Goal: Task Accomplishment & Management: Use online tool/utility

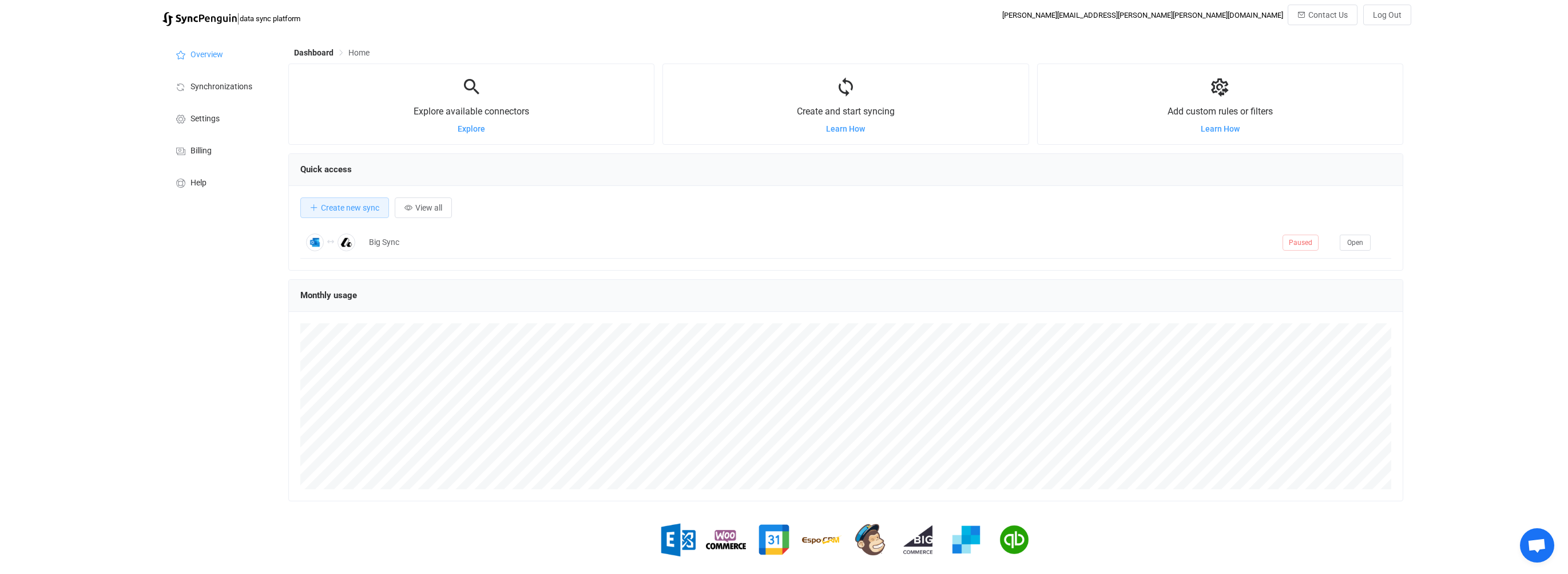
scroll to position [222, 1115]
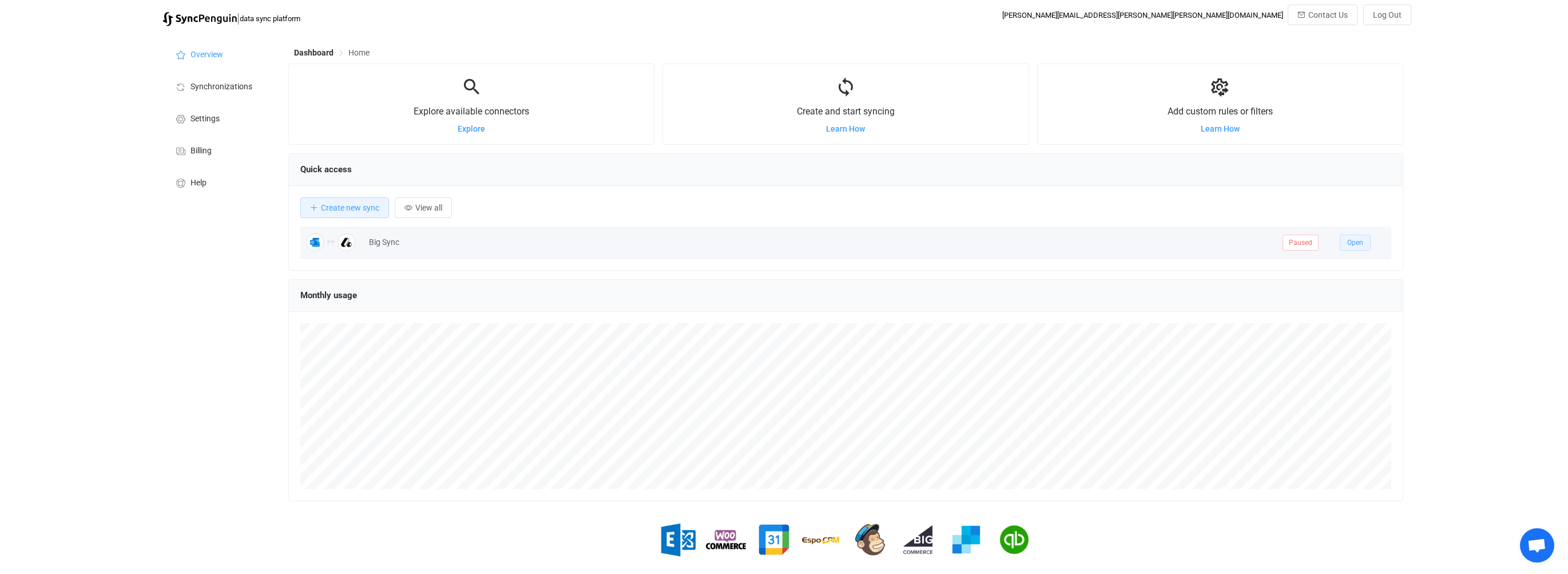
click at [1353, 245] on span "Open" at bounding box center [1355, 242] width 16 height 8
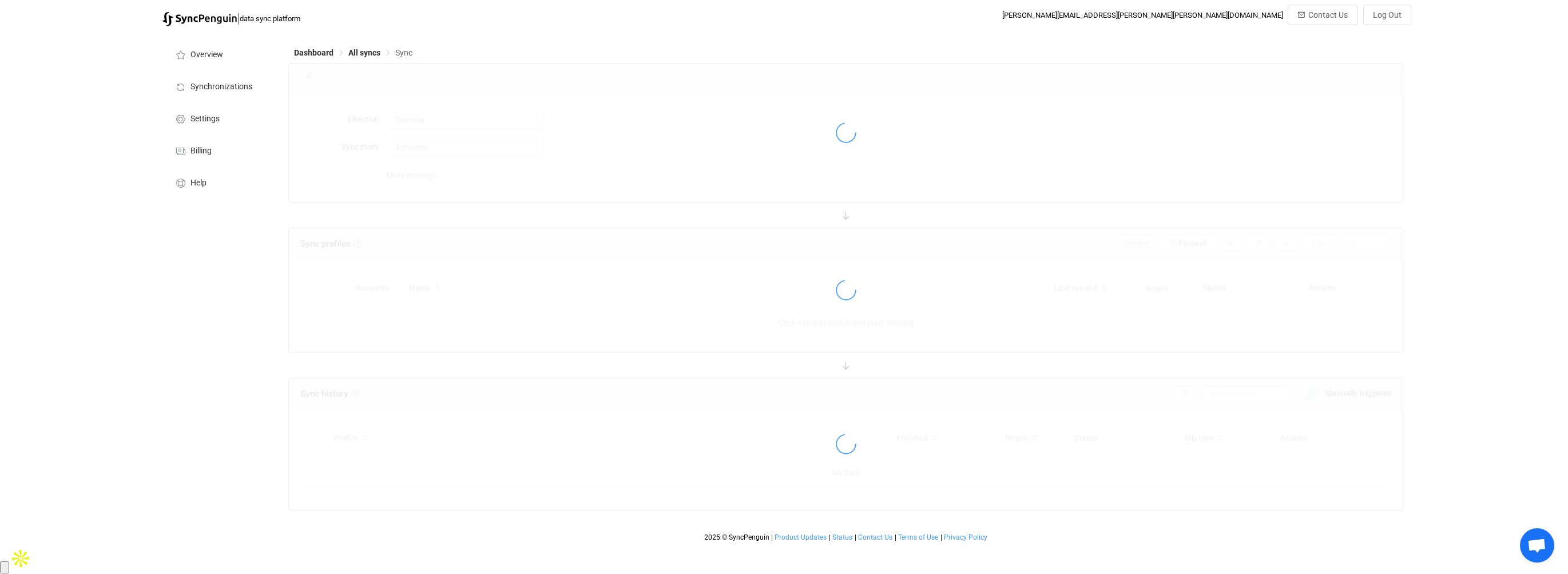
type input "15 minutes"
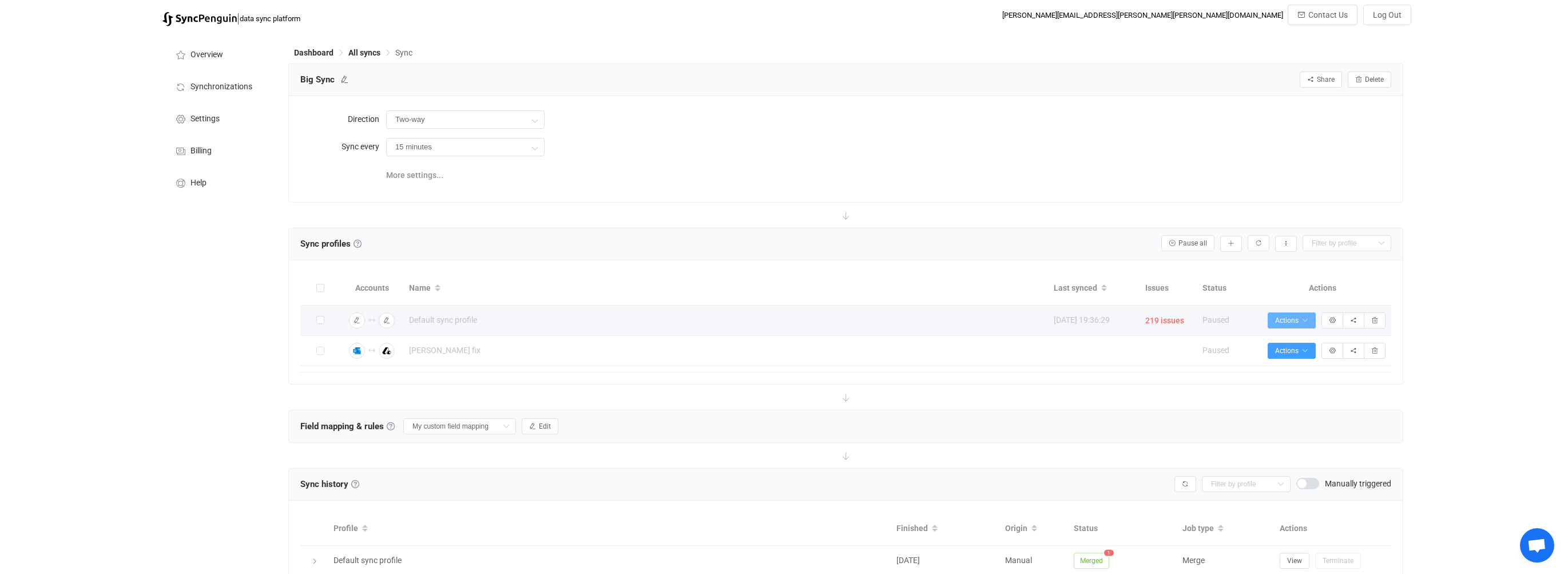
click at [1304, 321] on icon "button" at bounding box center [1304, 320] width 7 height 7
click at [452, 318] on span "Default sync profile" at bounding box center [443, 320] width 68 height 13
type input "Default sync profile"
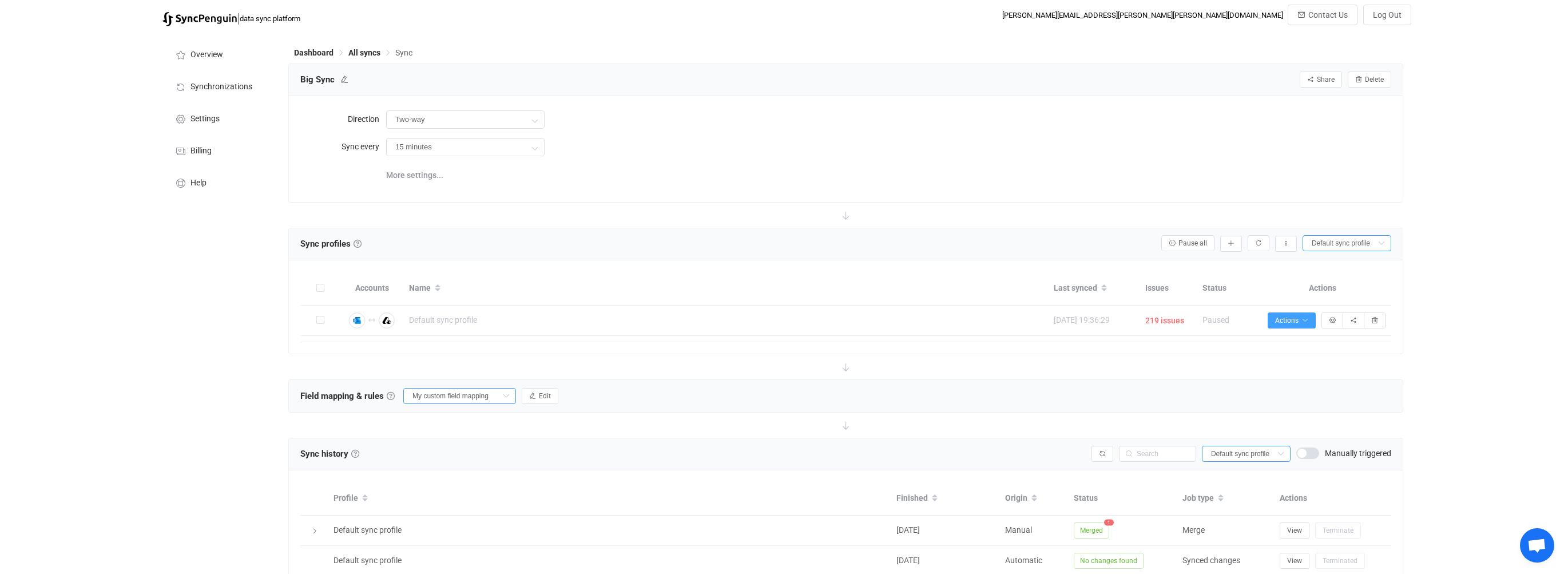
click at [474, 394] on input "My custom field mapping" at bounding box center [460, 396] width 113 height 16
click at [539, 393] on button "Edit" at bounding box center [540, 396] width 37 height 16
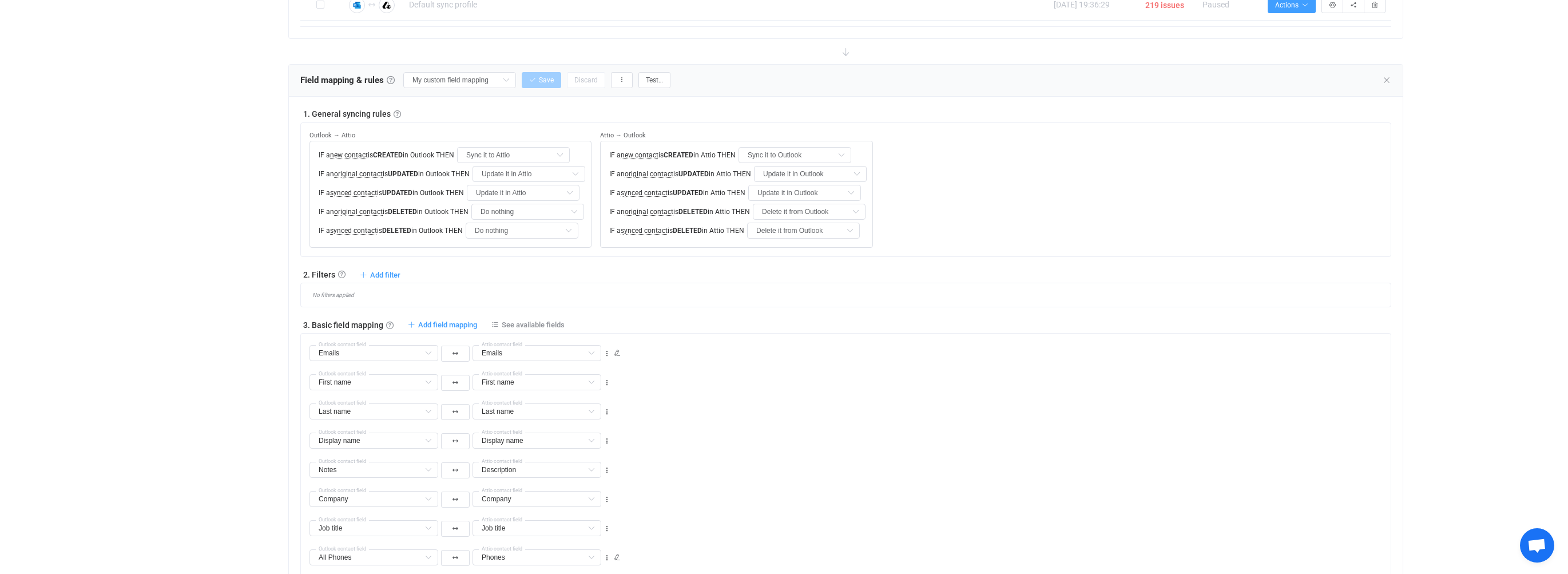
scroll to position [355, 0]
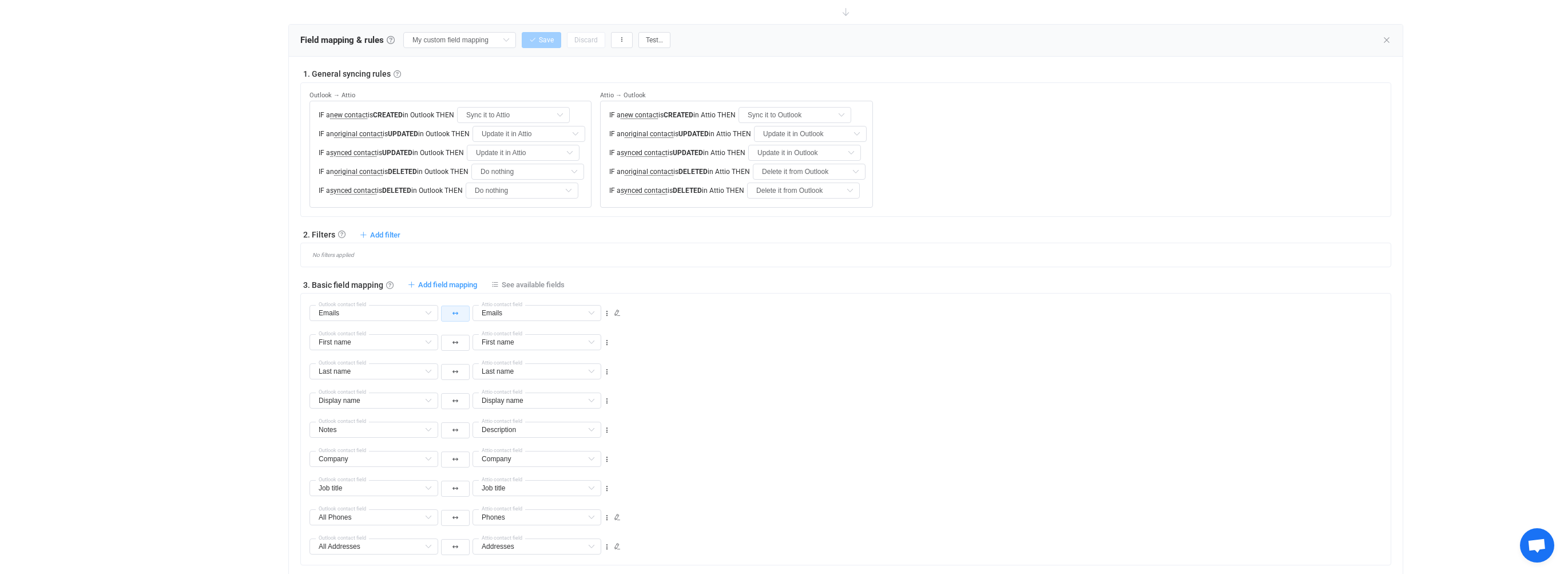
click at [455, 315] on icon "button" at bounding box center [455, 312] width 5 height 5
click at [458, 385] on li at bounding box center [455, 386] width 29 height 21
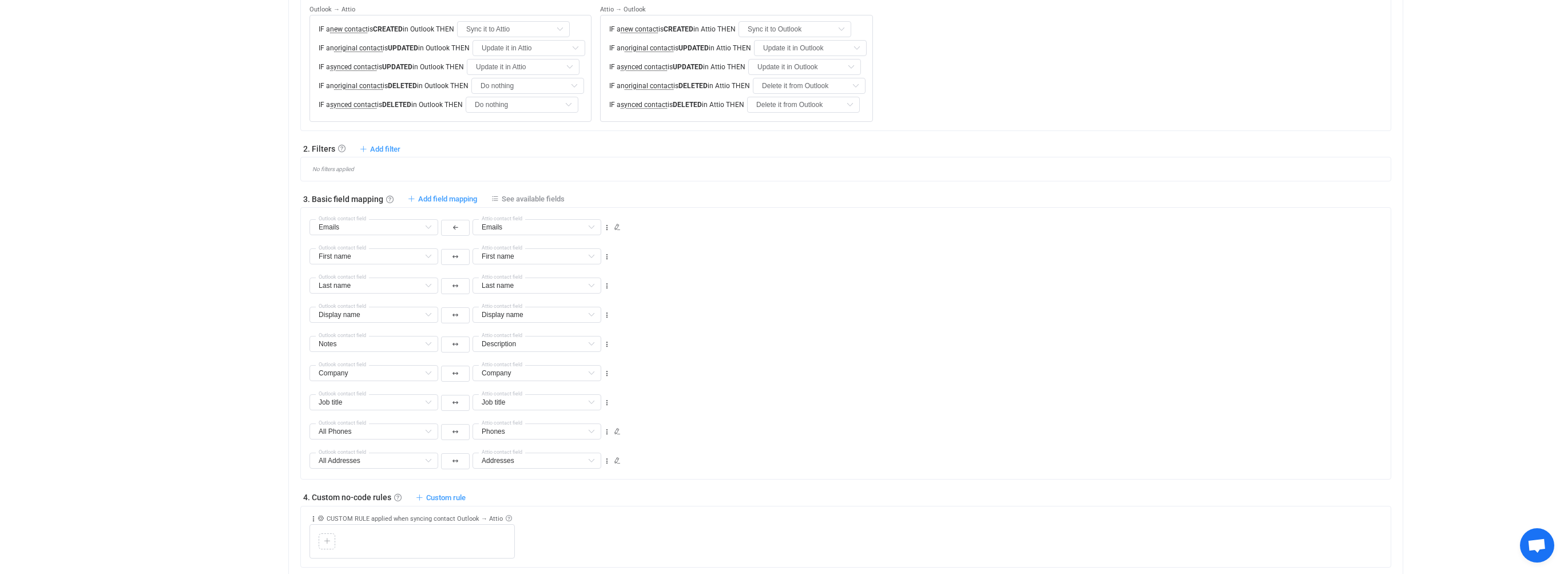
scroll to position [446, 0]
click at [459, 429] on button "button" at bounding box center [455, 427] width 29 height 16
click at [457, 500] on icon at bounding box center [455, 499] width 5 height 5
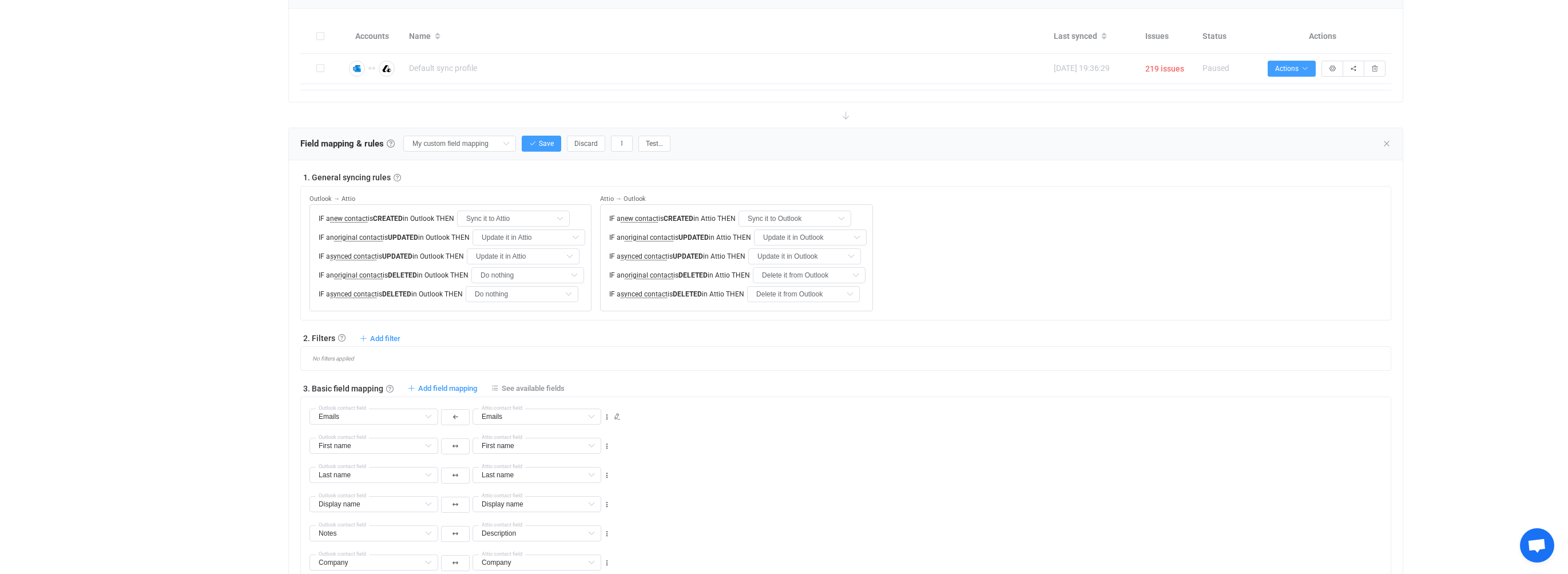
scroll to position [177, 0]
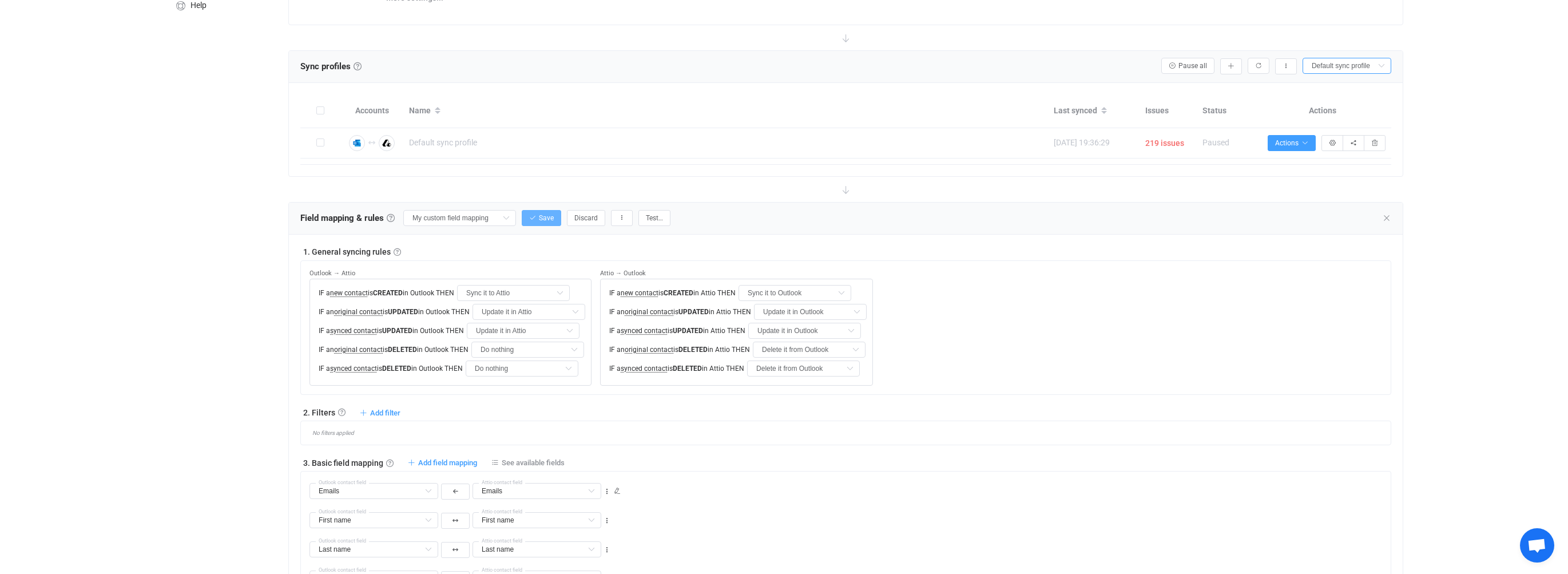
click at [539, 218] on span "Save" at bounding box center [546, 217] width 15 height 8
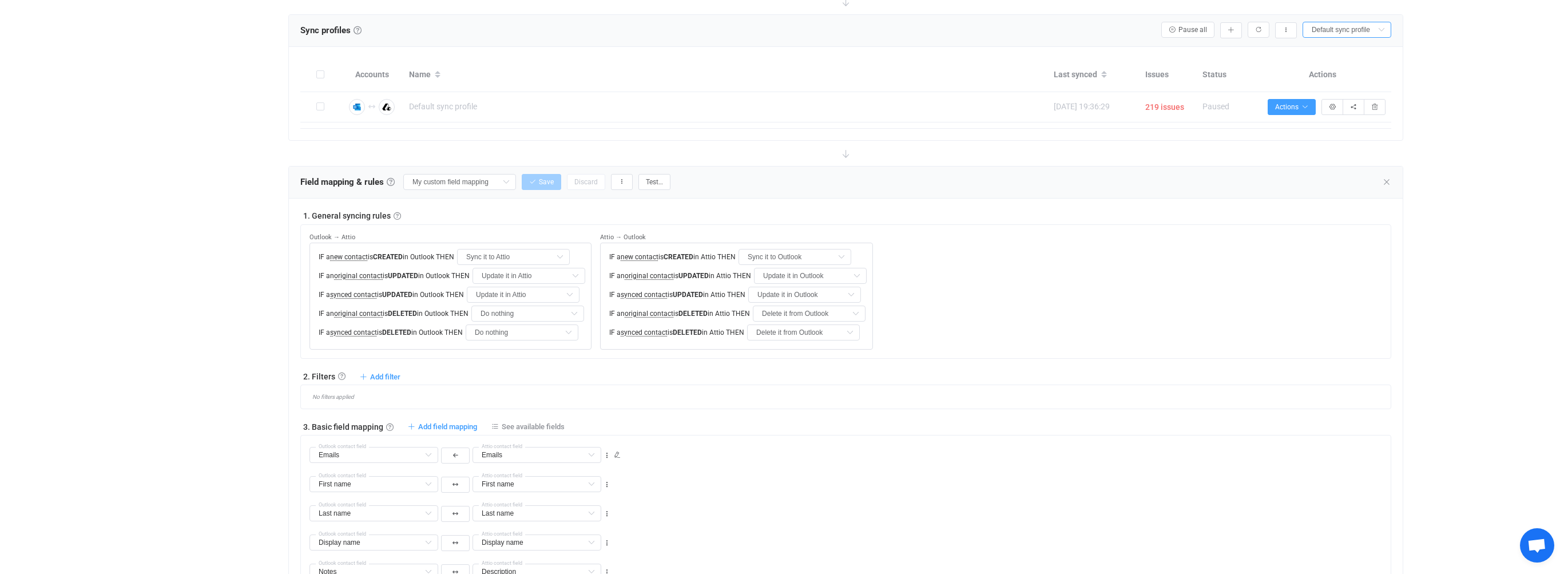
scroll to position [214, 0]
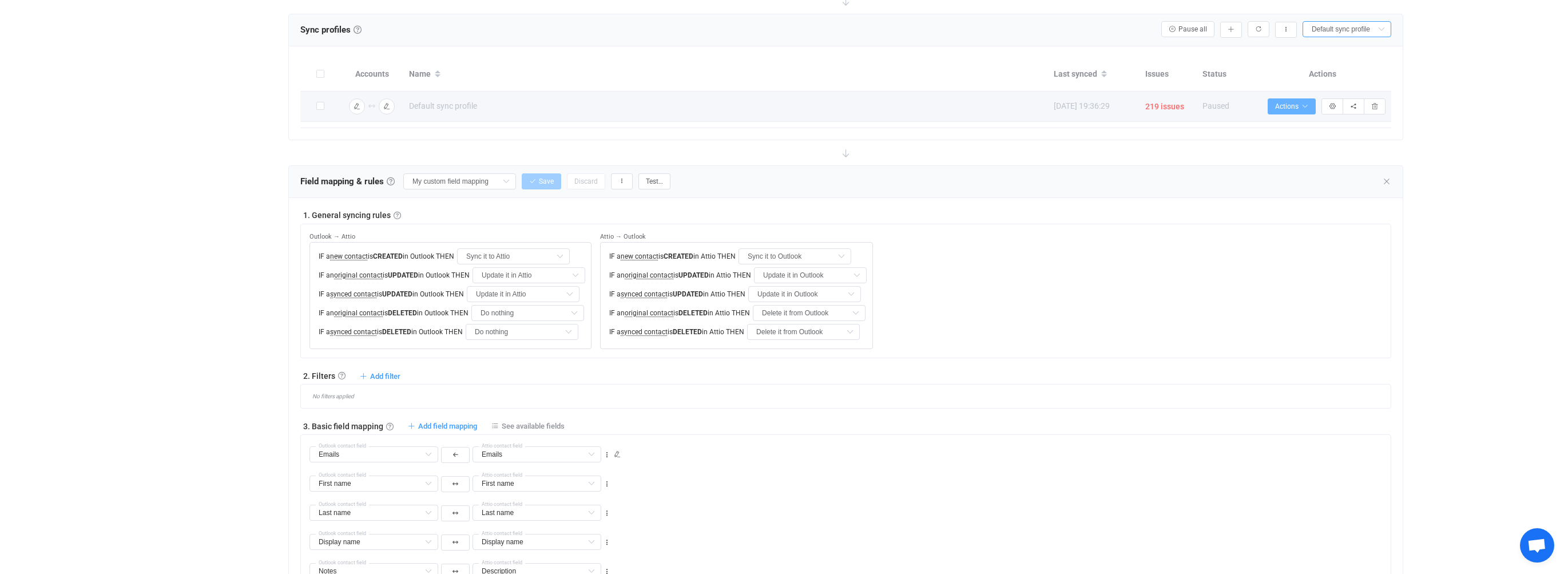
click at [1301, 104] on icon "button" at bounding box center [1304, 106] width 7 height 7
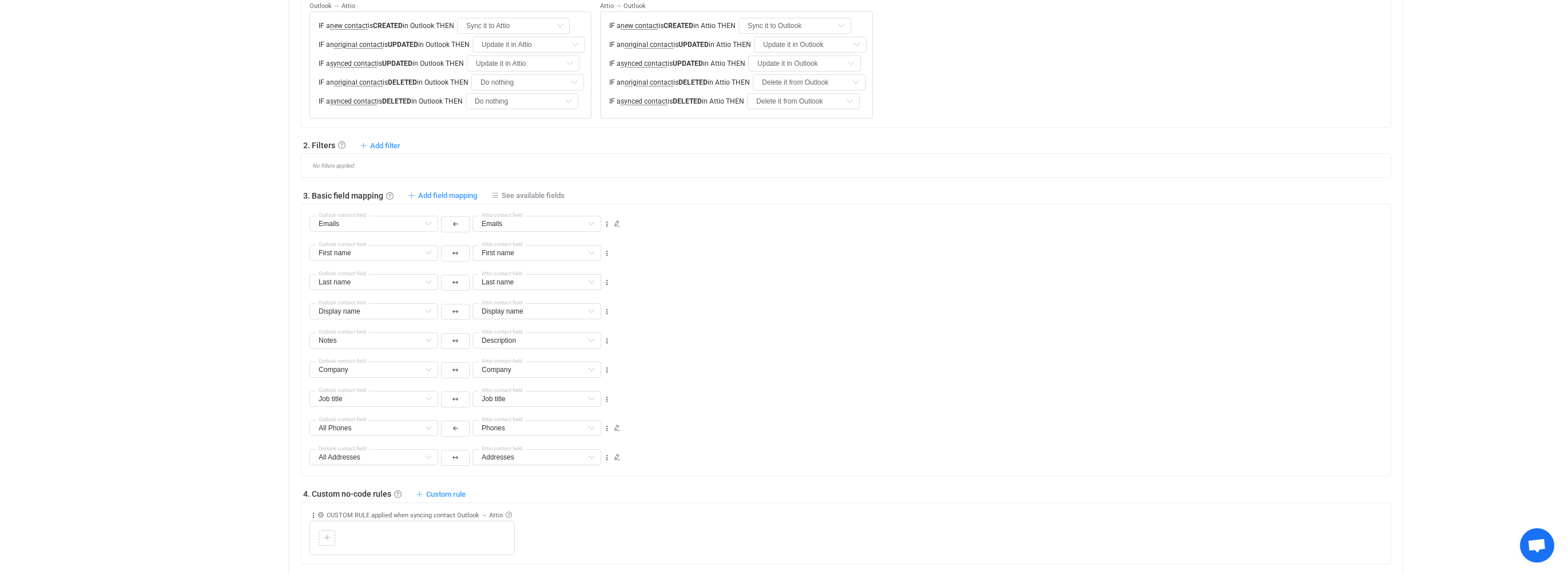
scroll to position [489, 0]
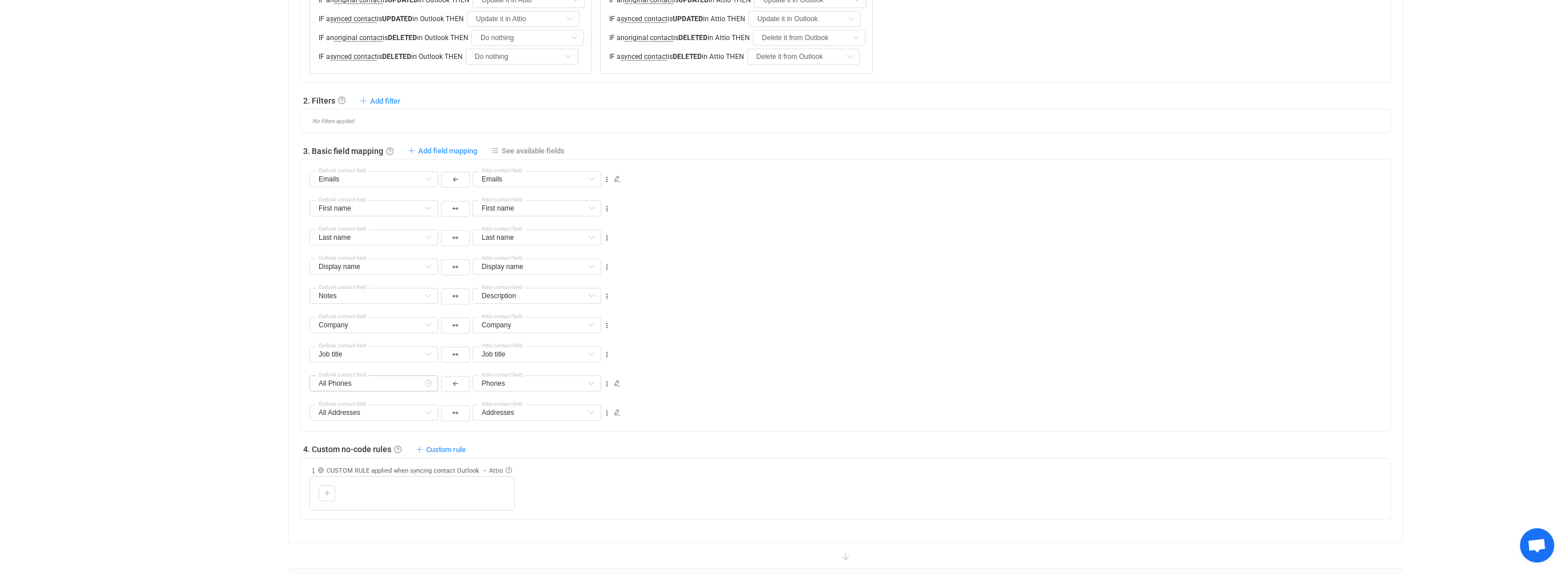
click at [429, 383] on icon at bounding box center [428, 383] width 14 height 16
click at [386, 387] on input "text" at bounding box center [373, 383] width 128 height 16
click at [366, 451] on span "All Phones" at bounding box center [351, 447] width 37 height 9
type input "All Phones"
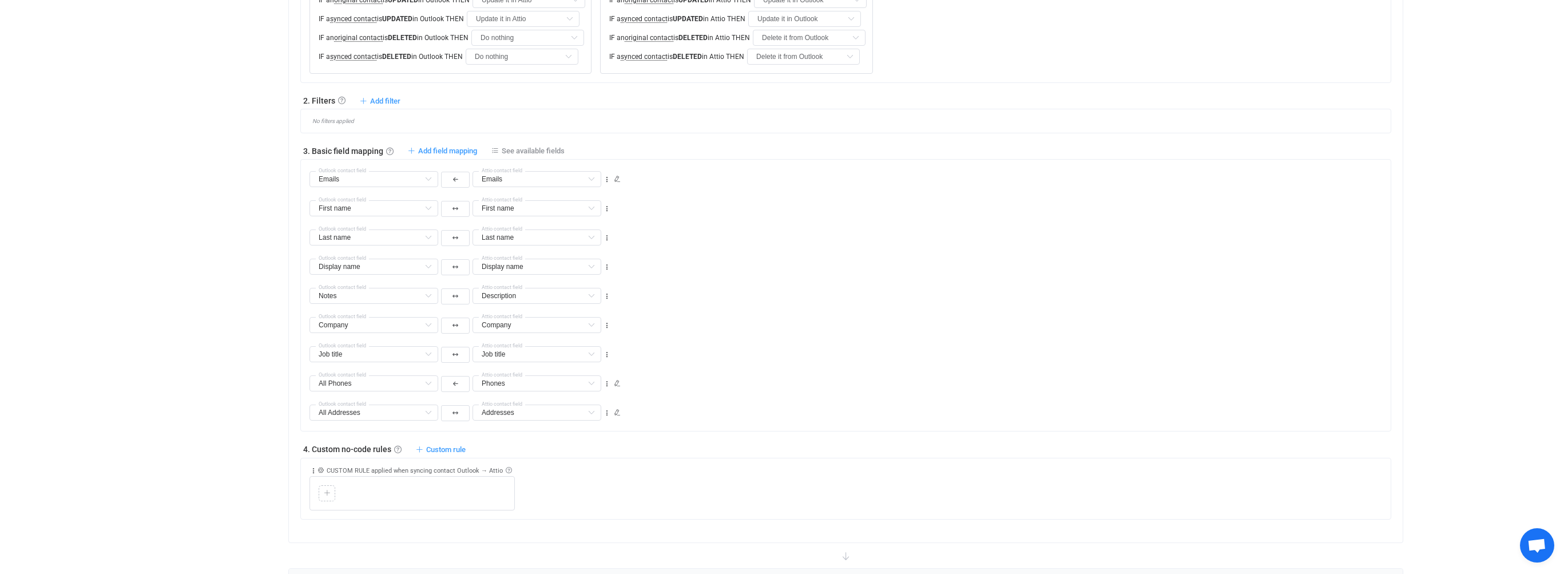
click at [210, 405] on div "Overview Synchronizations Settings Billing Help" at bounding box center [220, 282] width 126 height 1478
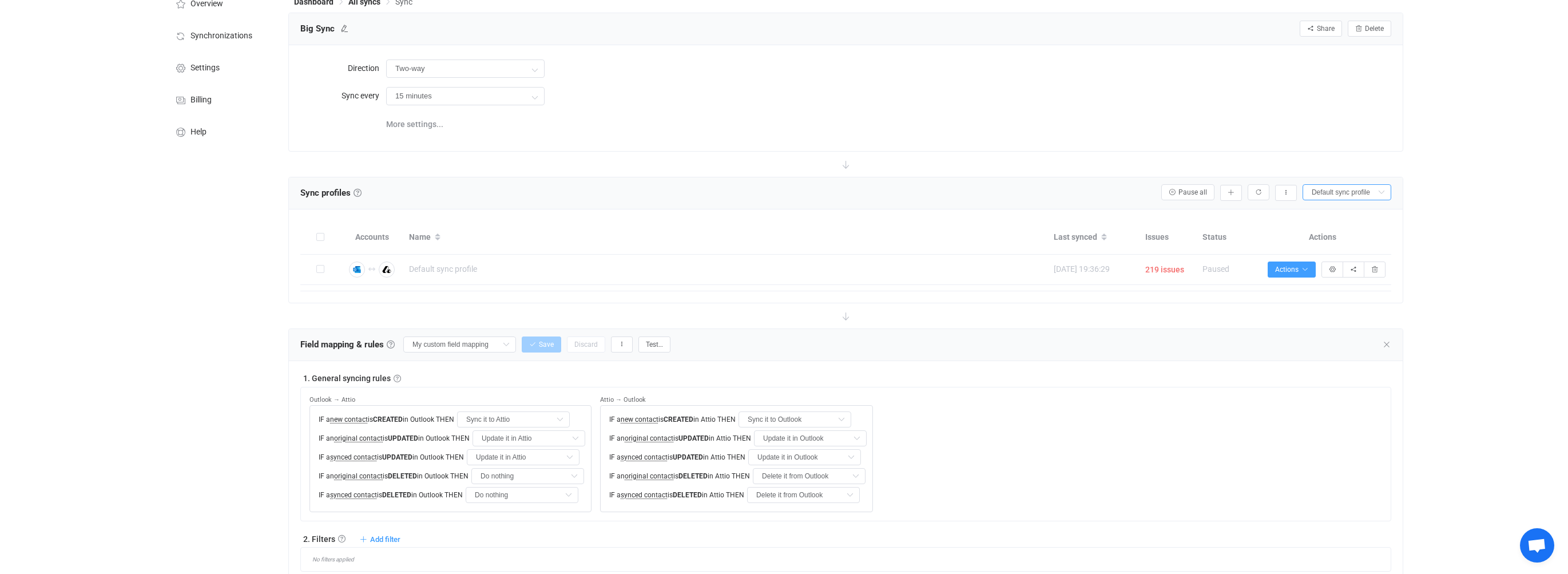
scroll to position [0, 0]
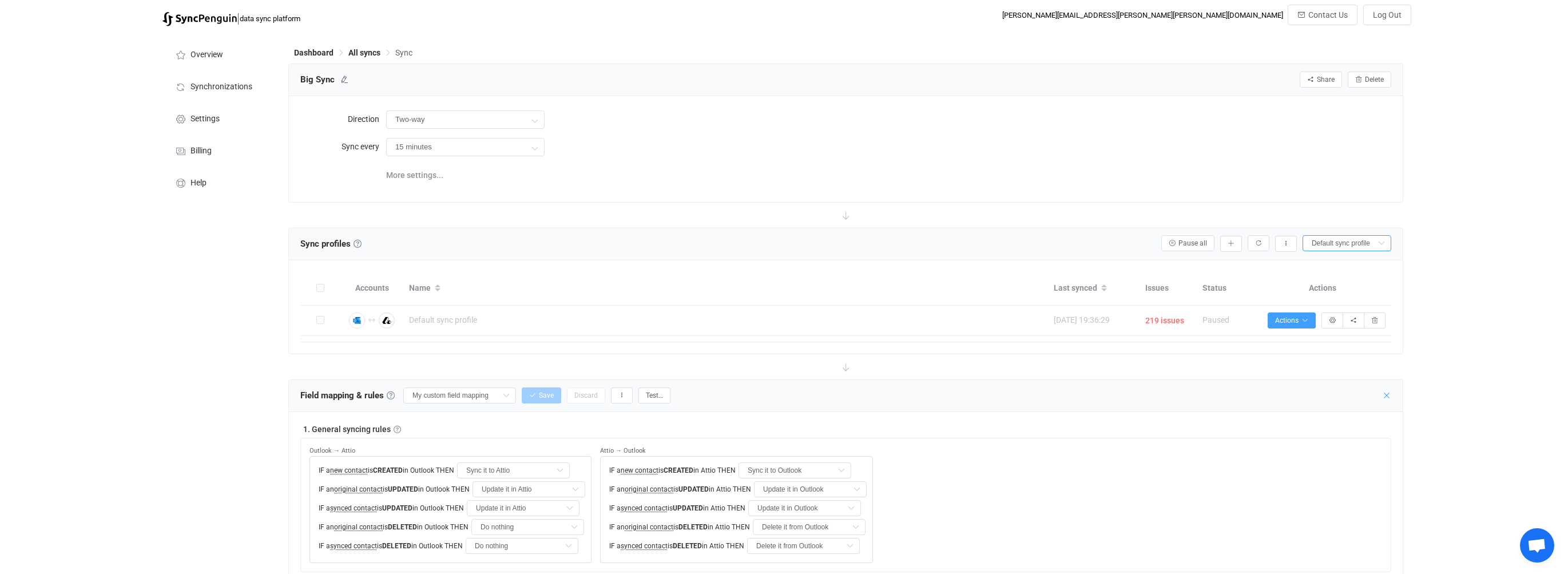
click at [1390, 395] on icon at bounding box center [1387, 395] width 9 height 9
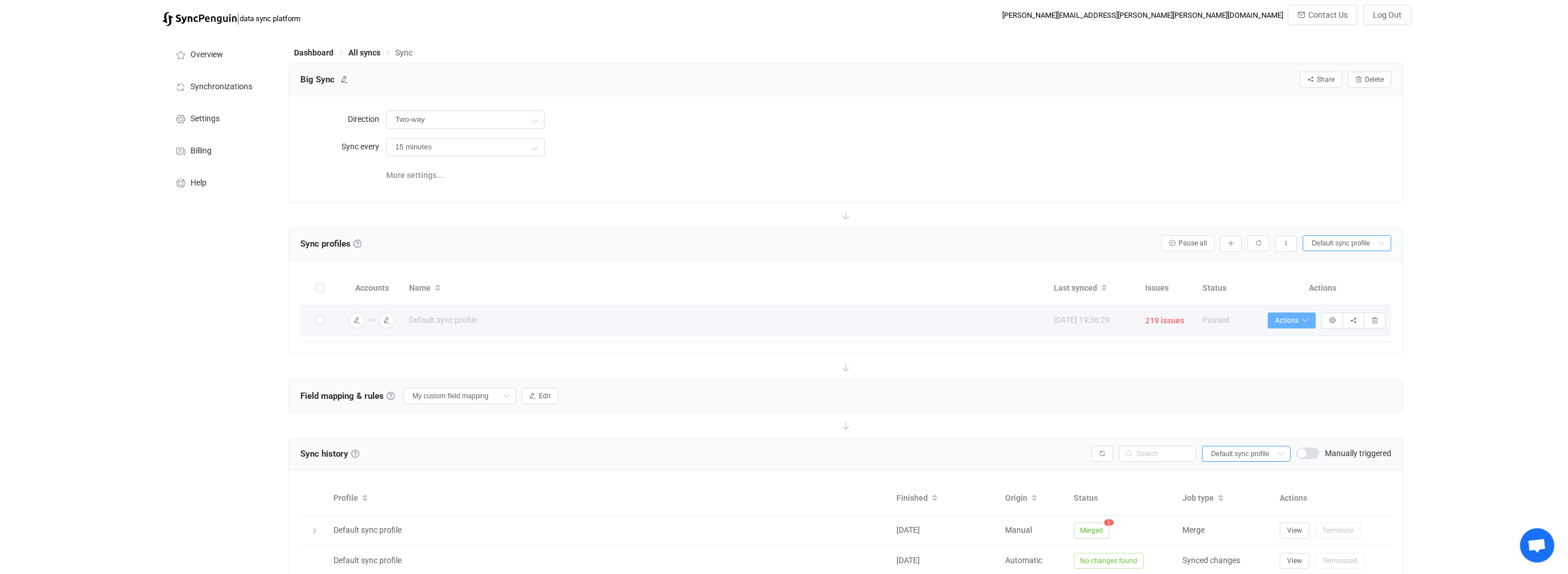
click at [1295, 318] on span "Actions" at bounding box center [1292, 320] width 33 height 8
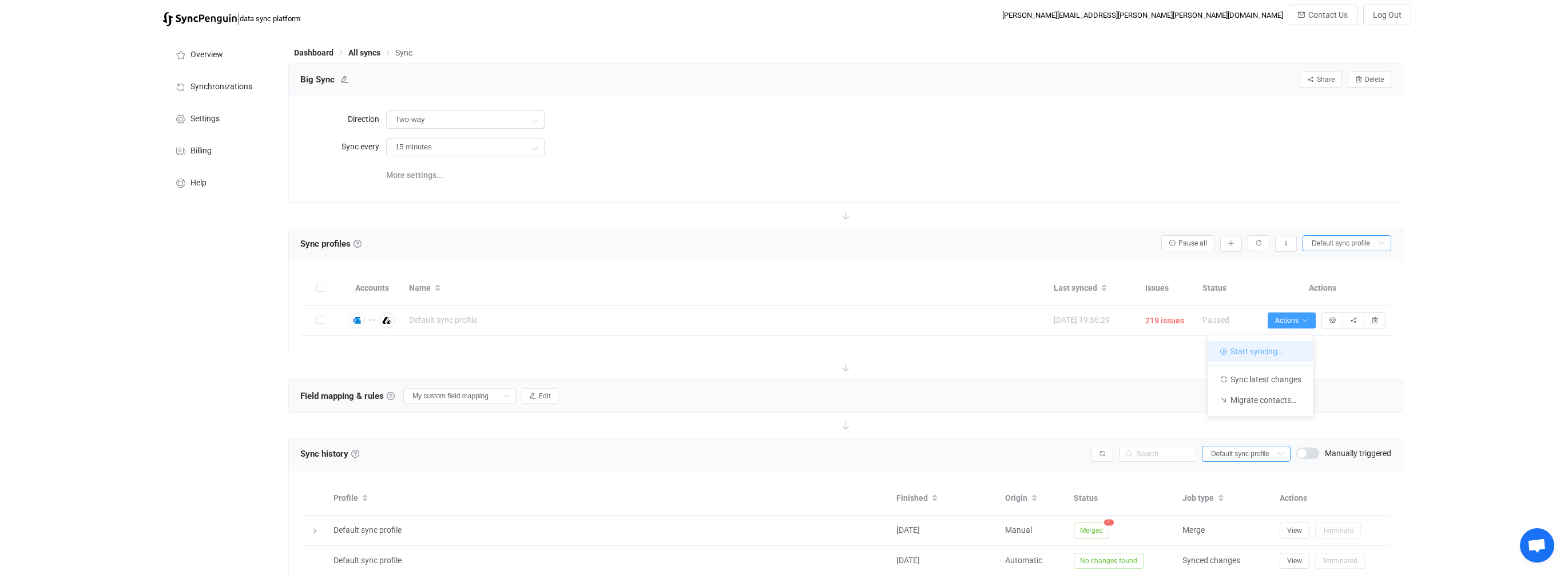
click at [1247, 355] on li "Start syncing…" at bounding box center [1261, 351] width 105 height 21
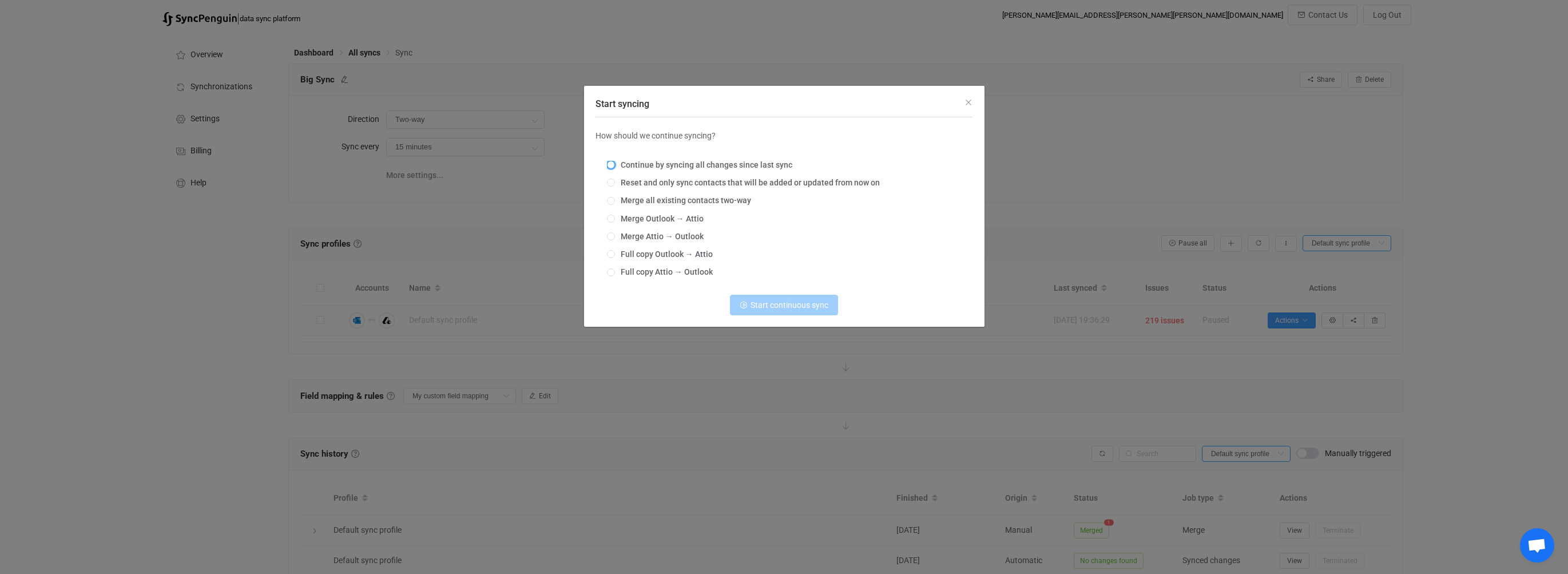
click at [611, 164] on span "Start syncing" at bounding box center [611, 164] width 8 height 8
click at [611, 164] on input "Continue by syncing all changes since last sync" at bounding box center [611, 165] width 8 height 9
click at [774, 306] on span "Continue syncing" at bounding box center [789, 304] width 61 height 9
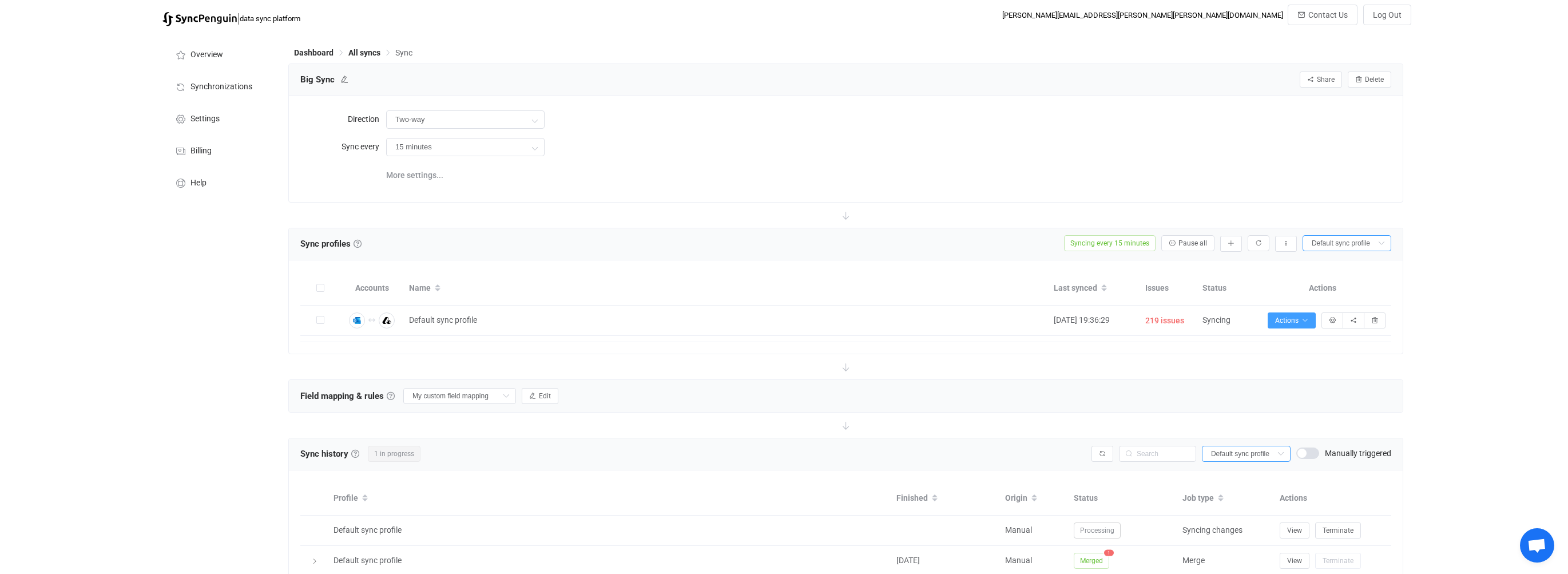
click at [246, 376] on div "Overview Synchronizations Settings Billing Help" at bounding box center [220, 461] width 126 height 859
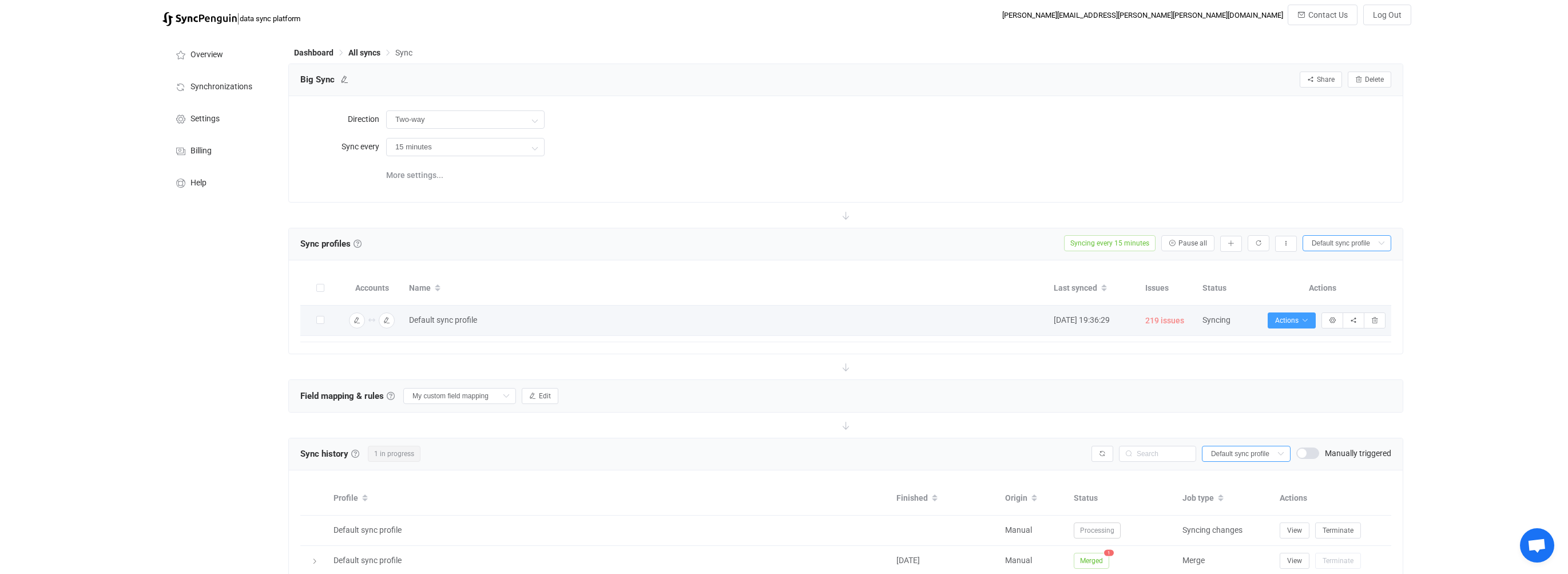
click at [1160, 321] on span "219 issues" at bounding box center [1164, 321] width 39 height 13
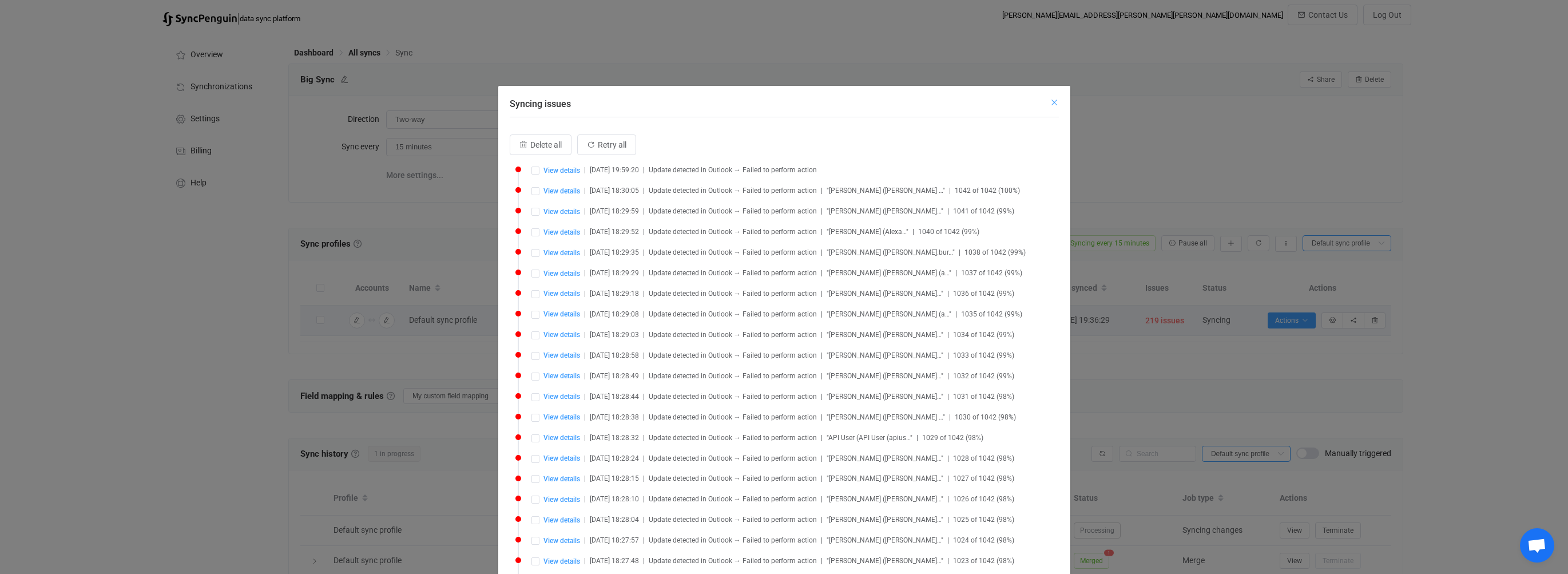
click at [1055, 101] on icon "Close" at bounding box center [1054, 102] width 9 height 9
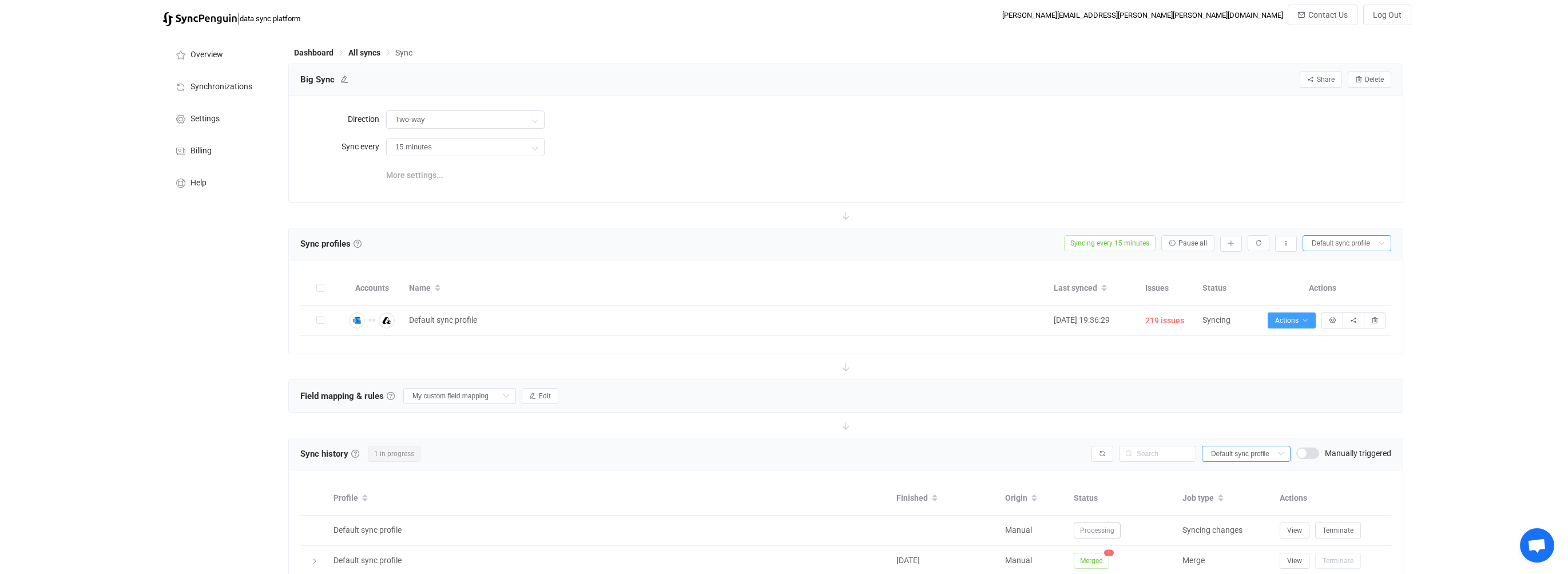
click at [420, 175] on span "More settings..." at bounding box center [415, 175] width 57 height 23
click at [176, 320] on div "Overview Synchronizations Settings Billing Help" at bounding box center [220, 461] width 126 height 858
click at [404, 175] on span at bounding box center [397, 175] width 23 height 12
click at [403, 175] on span at bounding box center [397, 175] width 23 height 12
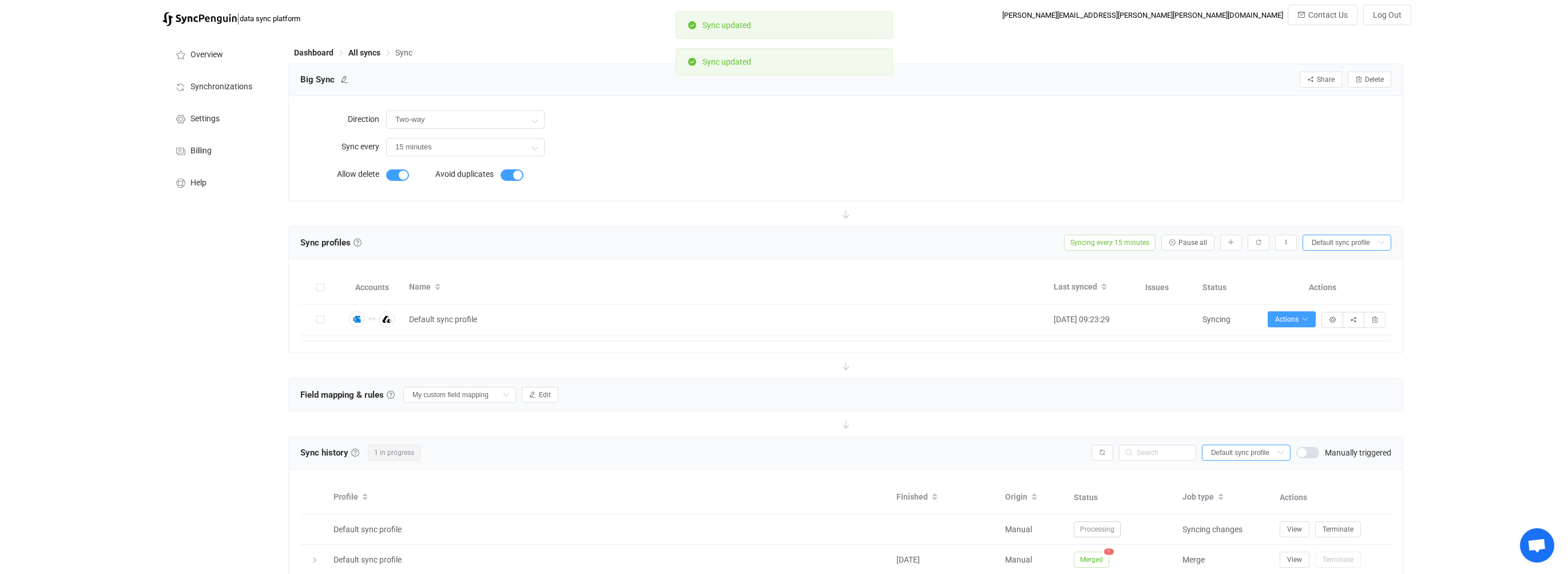
click at [403, 175] on span at bounding box center [397, 175] width 23 height 12
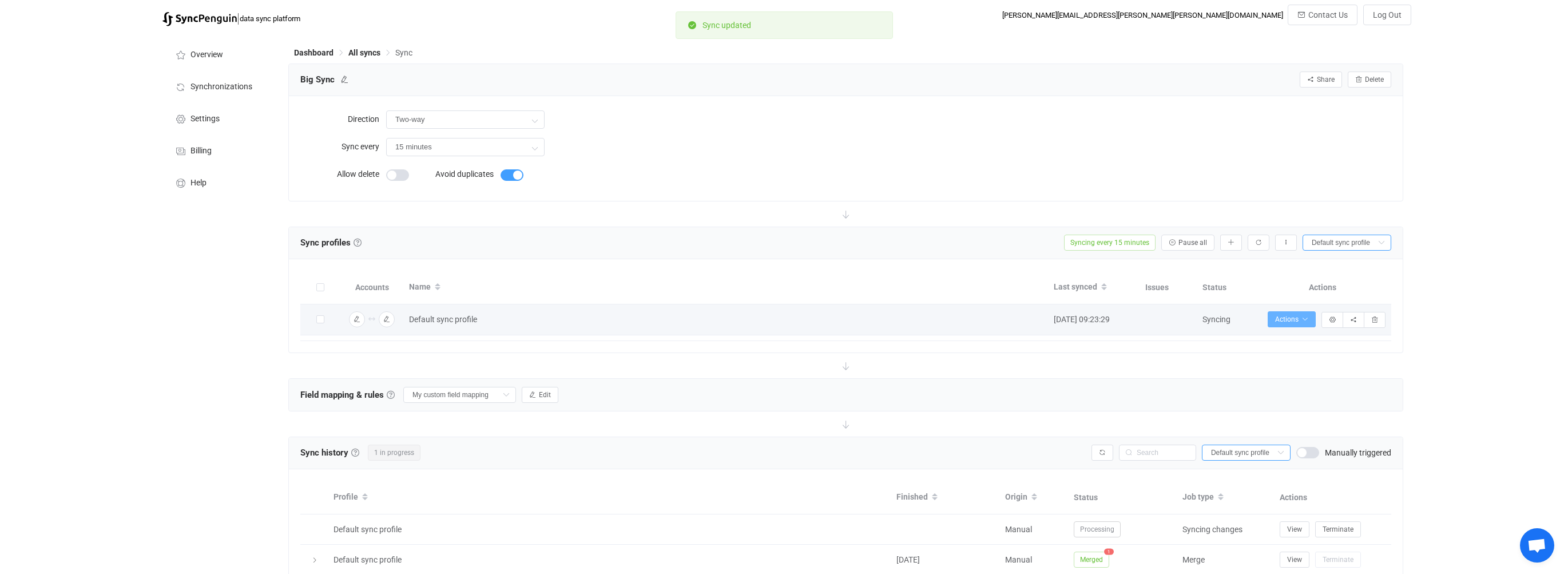
click at [1300, 317] on span "Actions" at bounding box center [1292, 319] width 33 height 8
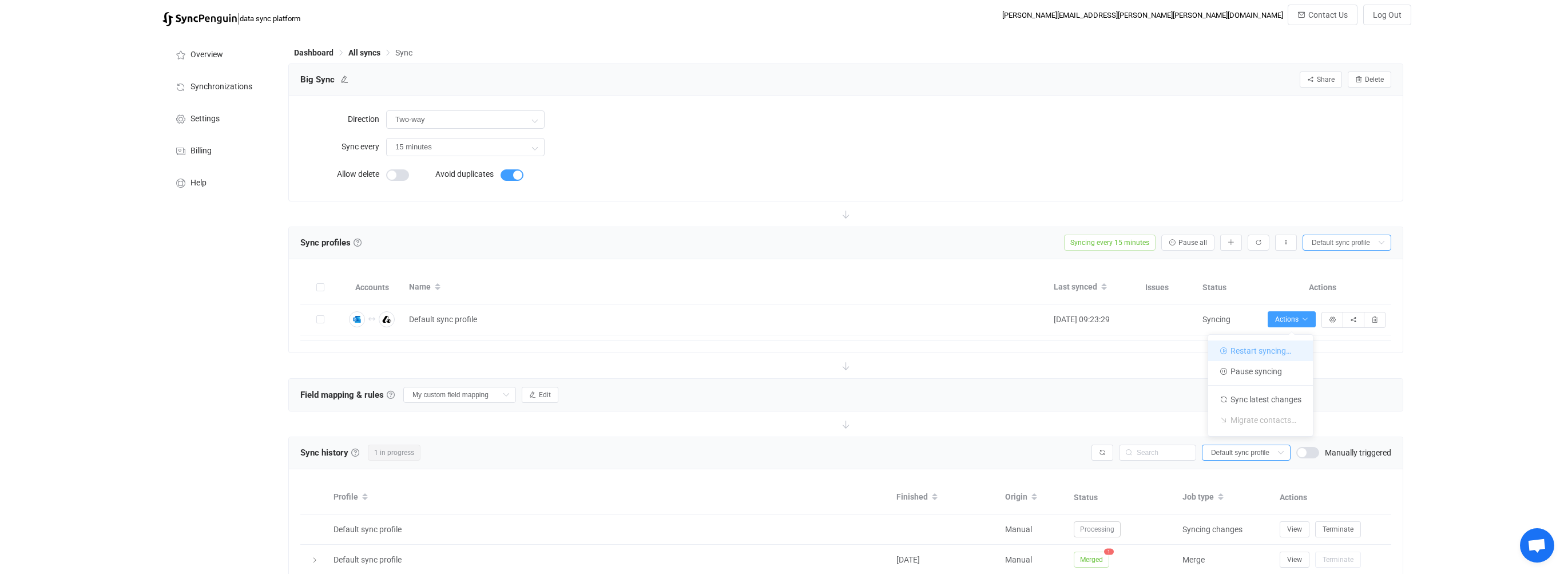
click at [1256, 355] on li "Restart syncing…" at bounding box center [1261, 351] width 105 height 21
radio input "false"
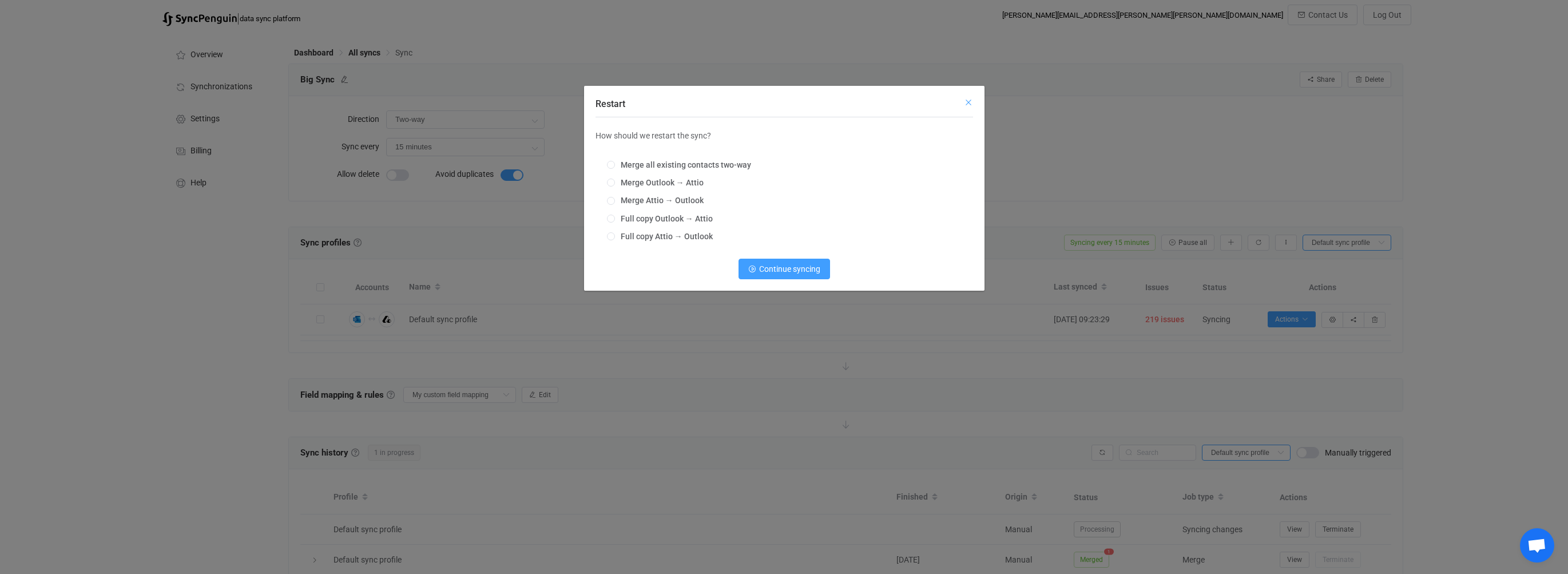
click at [967, 106] on icon "Close" at bounding box center [968, 102] width 9 height 9
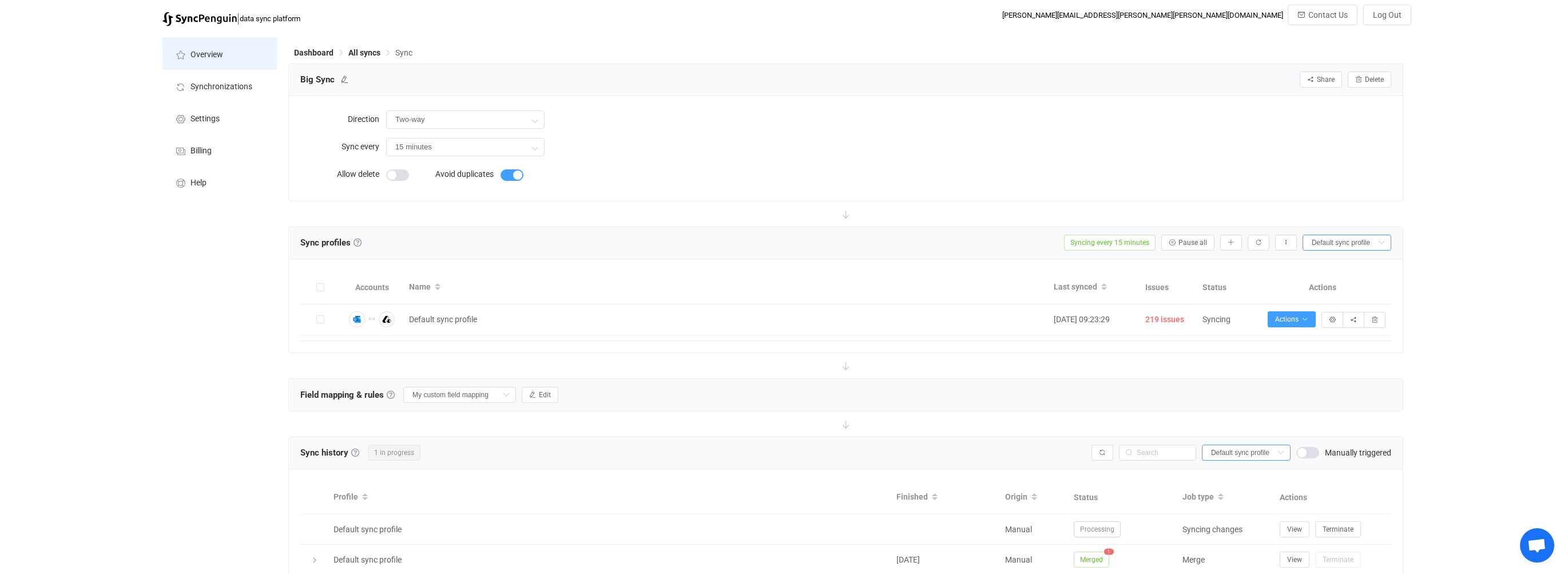
click at [198, 61] on li "Overview" at bounding box center [220, 54] width 114 height 32
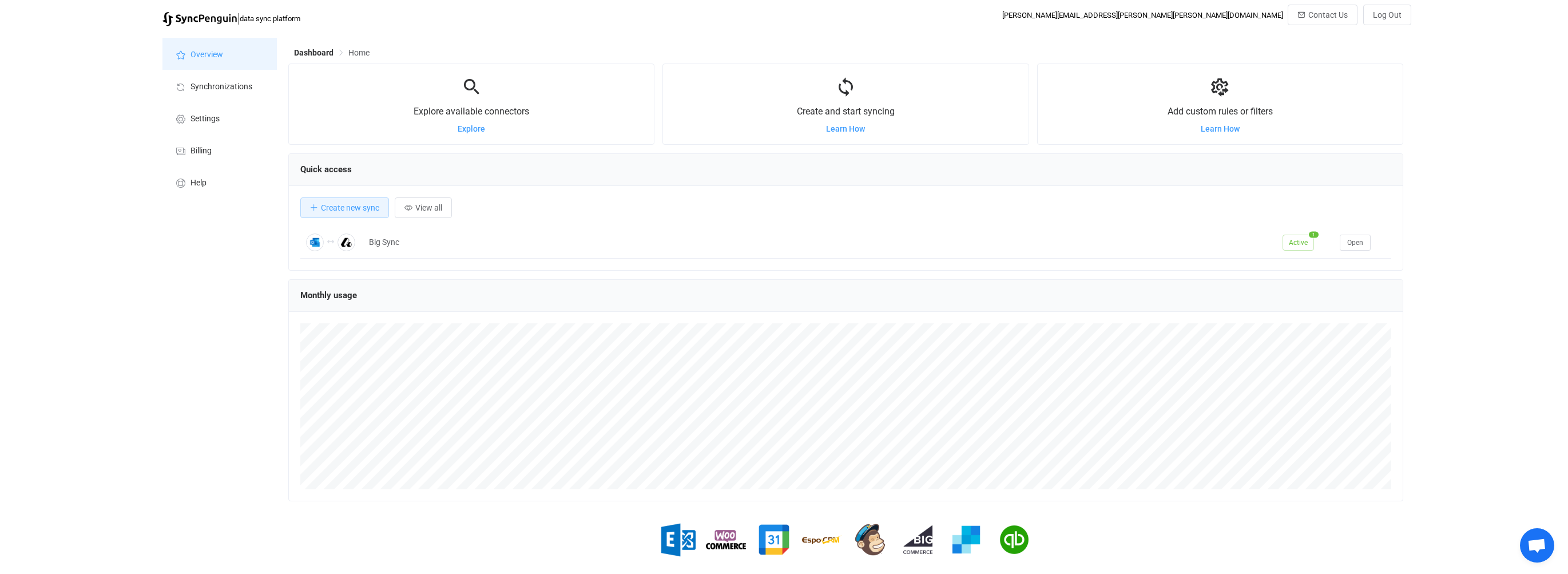
scroll to position [222, 1115]
click at [1213, 131] on span "Learn How" at bounding box center [1220, 128] width 39 height 9
